Goal: Task Accomplishment & Management: Use online tool/utility

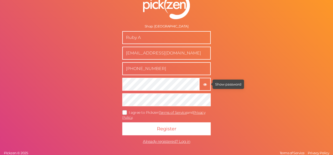
click at [203, 83] on icon "button" at bounding box center [205, 85] width 4 height 4
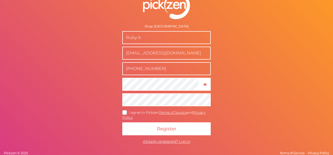
click at [123, 111] on icon at bounding box center [125, 112] width 8 height 3
click at [0, 0] on input "I agree to Pickzen Terms of Service and Privacy Policy ." at bounding box center [0, 0] width 0 height 0
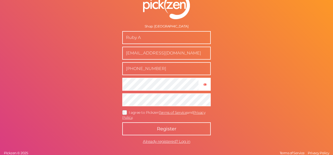
click at [133, 126] on button "Register" at bounding box center [166, 129] width 88 height 13
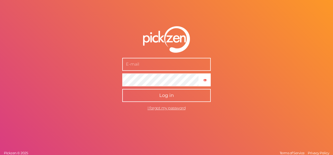
type input "[EMAIL_ADDRESS][DOMAIN_NAME]"
click at [172, 95] on span "Log in" at bounding box center [166, 96] width 15 height 6
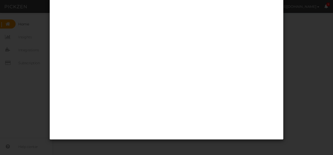
scroll to position [19, 0]
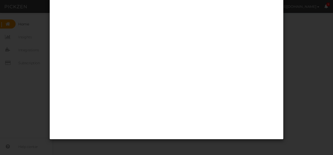
click at [291, 43] on div at bounding box center [166, 77] width 333 height 155
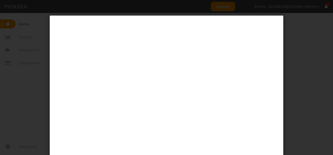
scroll to position [0, 0]
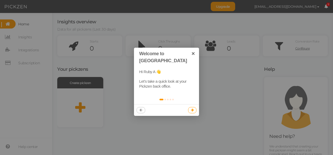
click at [192, 109] on icon at bounding box center [192, 110] width 3 height 3
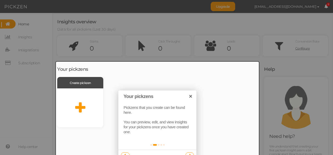
scroll to position [4, 0]
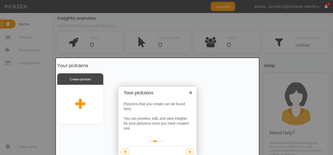
click at [186, 152] on link at bounding box center [189, 152] width 9 height 6
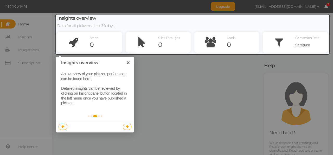
click at [126, 130] on div at bounding box center [95, 127] width 78 height 12
click at [126, 128] on icon at bounding box center [127, 126] width 3 height 3
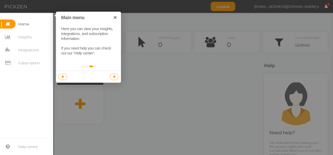
click at [118, 78] on link at bounding box center [114, 77] width 9 height 6
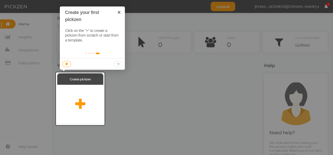
click at [116, 64] on div at bounding box center [92, 64] width 65 height 12
click at [78, 103] on icon at bounding box center [80, 104] width 10 height 13
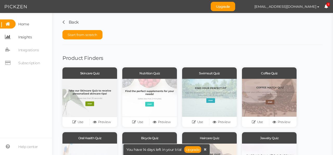
click at [19, 37] on span "Insights" at bounding box center [25, 37] width 14 height 8
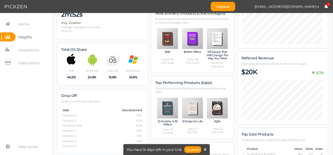
scroll to position [203, 0]
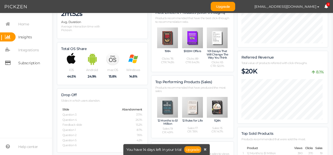
click at [28, 64] on span "Subscription" at bounding box center [29, 63] width 22 height 8
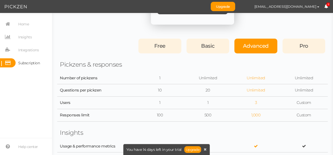
click at [161, 45] on span "Free" at bounding box center [159, 46] width 11 height 6
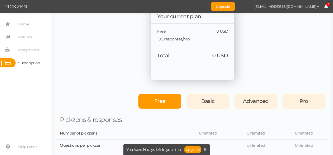
scroll to position [125, 0]
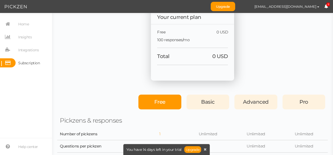
click at [147, 106] on div "Free" at bounding box center [159, 102] width 43 height 15
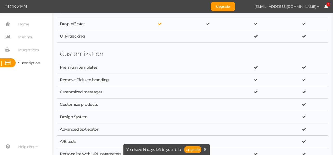
scroll to position [368, 0]
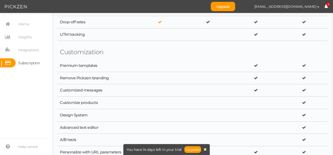
click at [203, 149] on icon at bounding box center [204, 150] width 3 height 4
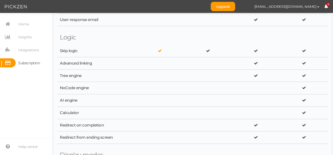
scroll to position [0, 0]
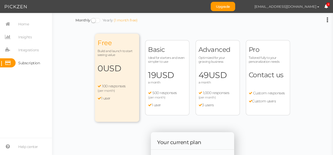
click at [319, 7] on button "[EMAIL_ADDRESS][DOMAIN_NAME]" at bounding box center [286, 6] width 75 height 9
click at [22, 50] on span "Integrations" at bounding box center [28, 50] width 21 height 8
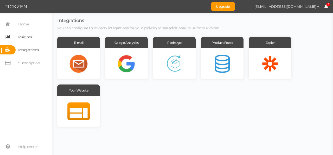
click at [22, 37] on span "Insights" at bounding box center [25, 37] width 14 height 8
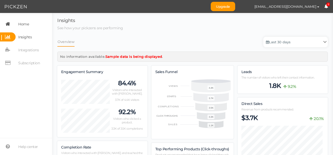
click at [27, 24] on span "Home" at bounding box center [23, 24] width 11 height 8
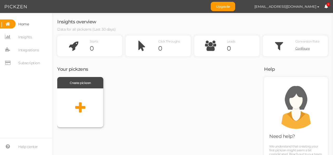
click at [82, 114] on icon at bounding box center [80, 108] width 10 height 13
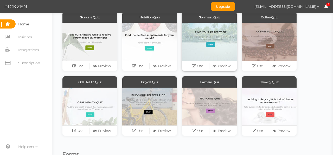
scroll to position [61, 0]
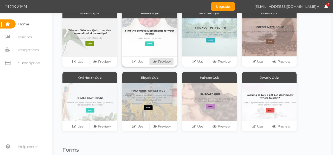
click at [154, 61] on icon at bounding box center [154, 62] width 5 height 4
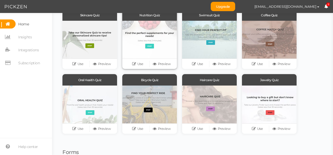
scroll to position [56, 0]
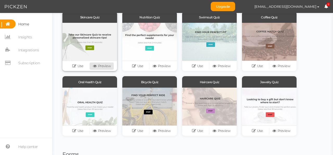
click at [98, 69] on link "Preview" at bounding box center [102, 66] width 24 height 7
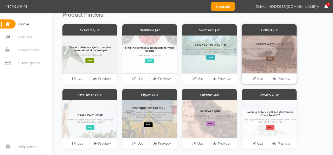
scroll to position [43, 0]
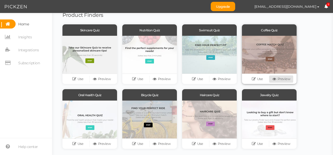
click at [282, 79] on link "Preview" at bounding box center [281, 79] width 24 height 7
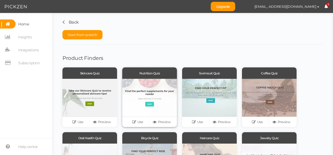
scroll to position [0, 0]
click at [217, 126] on div "Use Preview" at bounding box center [209, 122] width 55 height 10
click at [216, 123] on icon at bounding box center [214, 122] width 5 height 4
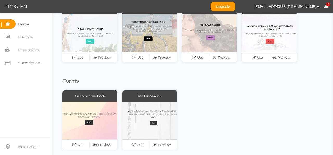
scroll to position [135, 0]
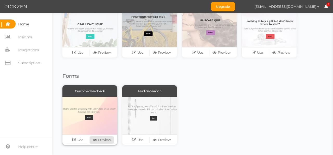
click at [106, 139] on link "Preview" at bounding box center [102, 140] width 24 height 7
click at [74, 141] on icon at bounding box center [74, 140] width 5 height 4
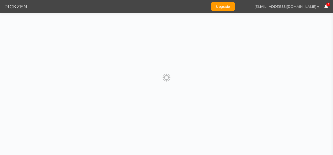
scroll to position [0, 0]
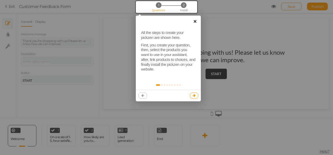
click at [194, 22] on link "×" at bounding box center [195, 22] width 12 height 12
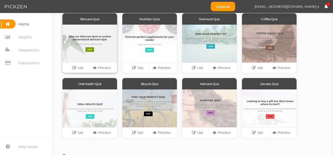
scroll to position [56, 0]
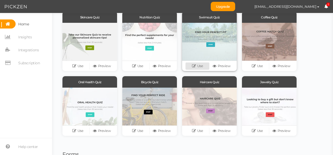
click at [192, 67] on icon at bounding box center [194, 66] width 5 height 4
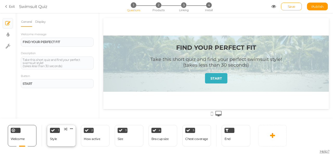
click at [55, 136] on div "Style" at bounding box center [53, 139] width 7 height 9
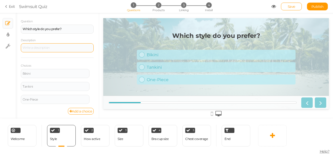
scroll to position [40, 0]
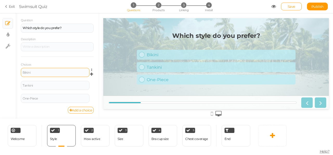
click at [58, 70] on div "Bikini" at bounding box center [55, 72] width 69 height 9
click at [91, 69] on link at bounding box center [93, 70] width 4 height 4
click at [68, 112] on link "Add a choice" at bounding box center [81, 110] width 26 height 7
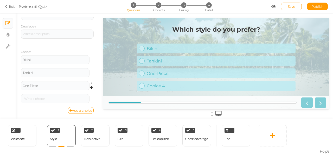
scroll to position [53, 0]
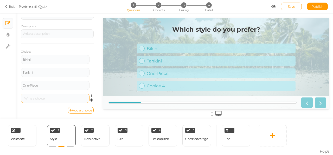
click at [59, 97] on div at bounding box center [55, 98] width 65 height 3
click at [213, 115] on div at bounding box center [215, 113] width 225 height 9
click at [210, 114] on icon at bounding box center [211, 114] width 2 height 6
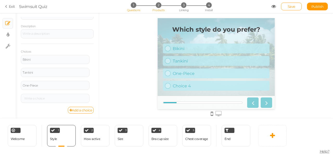
click at [156, 8] on li "2 Products" at bounding box center [158, 4] width 24 height 5
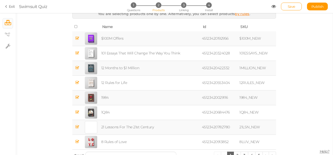
scroll to position [0, 0]
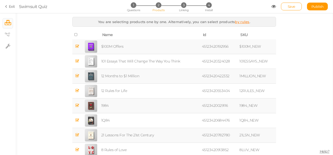
click at [238, 23] on link "by rules" at bounding box center [242, 22] width 14 height 4
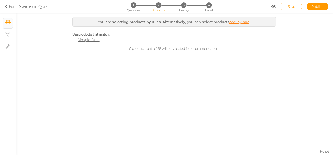
click at [87, 41] on span "Simple Rule" at bounding box center [88, 39] width 22 height 5
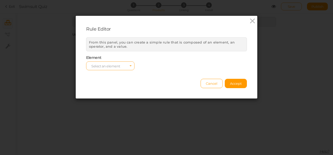
click at [106, 65] on span "Select an element" at bounding box center [105, 66] width 29 height 4
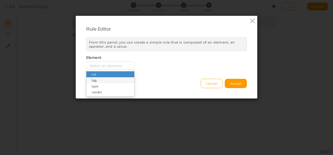
click at [98, 79] on span "tag" at bounding box center [110, 80] width 48 height 6
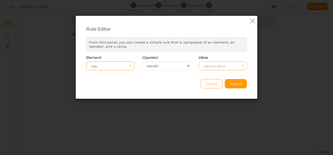
click at [211, 64] on span "Select a value" at bounding box center [214, 66] width 22 height 4
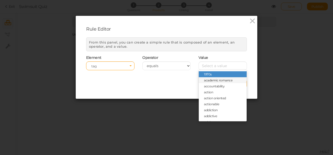
click at [207, 80] on span "academic romance" at bounding box center [218, 80] width 28 height 4
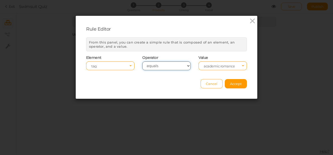
click at [180, 65] on select "equals contains not contains different less than greater than less than or equa…" at bounding box center [166, 66] width 48 height 9
click at [249, 23] on icon at bounding box center [252, 21] width 8 height 8
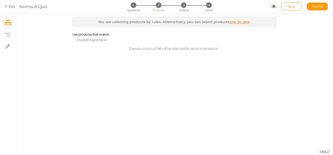
click at [8, 9] on icon at bounding box center [7, 6] width 4 height 5
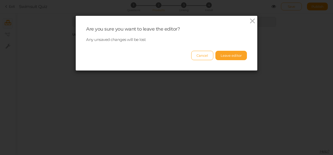
click at [230, 58] on button "Leave editor" at bounding box center [230, 55] width 31 height 9
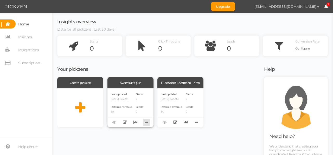
click at [146, 122] on icon at bounding box center [146, 122] width 7 height 8
click at [134, 130] on link "Delete" at bounding box center [128, 130] width 41 height 5
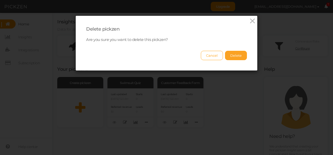
click at [240, 55] on button "Delete" at bounding box center [236, 55] width 22 height 9
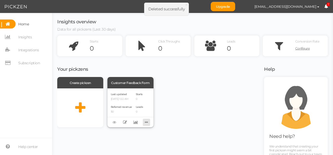
click at [146, 124] on icon at bounding box center [146, 122] width 7 height 8
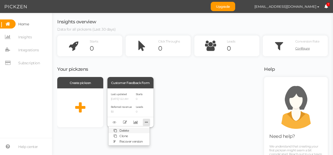
click at [126, 131] on span "Delete" at bounding box center [123, 131] width 9 height 4
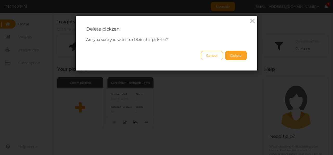
click at [231, 55] on button "Delete" at bounding box center [236, 55] width 22 height 9
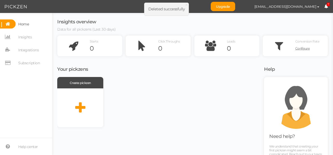
click at [25, 25] on span "Home" at bounding box center [23, 24] width 11 height 8
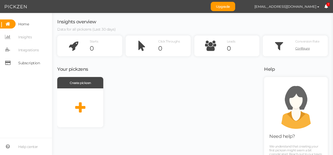
click at [21, 62] on span "Subscription" at bounding box center [29, 63] width 22 height 8
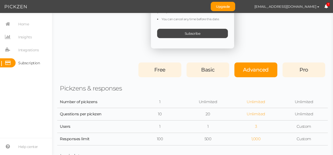
scroll to position [160, 0]
